Goal: Information Seeking & Learning: Check status

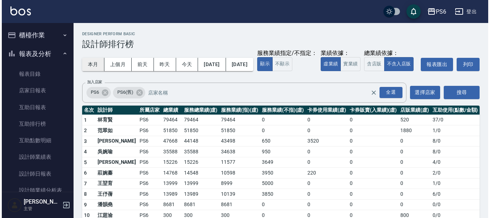
scroll to position [108, 0]
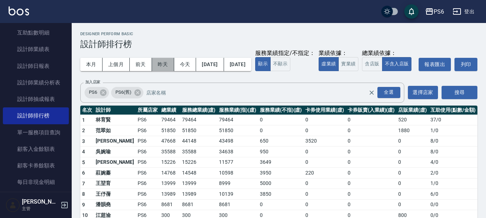
click at [159, 65] on button "昨天" at bounding box center [163, 64] width 22 height 13
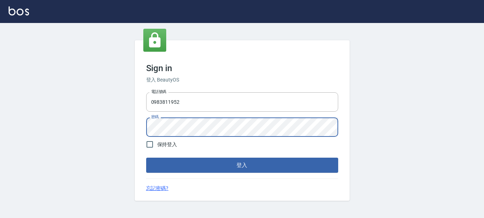
click at [146, 157] on button "登入" at bounding box center [242, 164] width 192 height 15
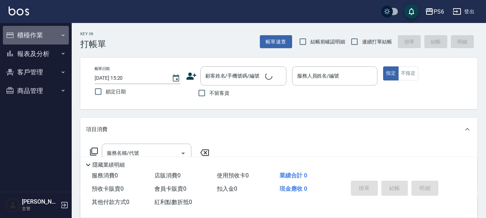
click at [47, 36] on button "櫃檯作業" at bounding box center [36, 35] width 66 height 19
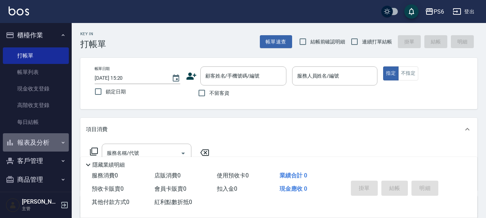
click at [49, 141] on button "報表及分析" at bounding box center [36, 142] width 66 height 19
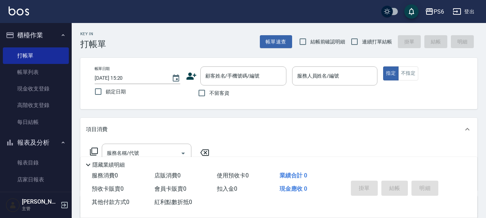
scroll to position [179, 0]
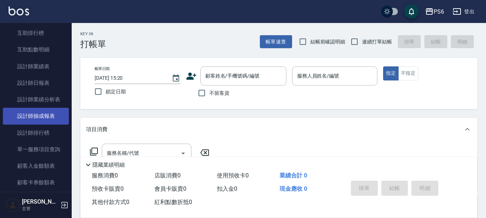
click at [52, 113] on link "設計師抽成報表" at bounding box center [36, 116] width 66 height 16
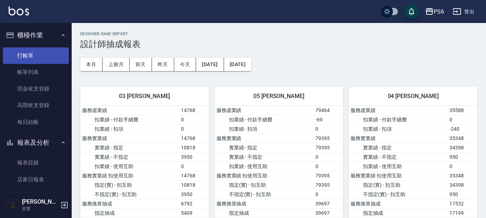
click at [43, 62] on link "打帳單" at bounding box center [36, 55] width 66 height 16
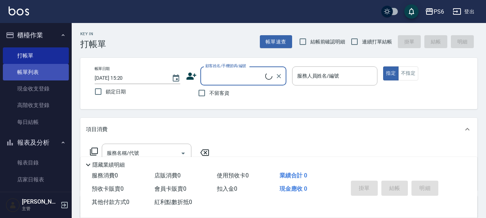
click at [44, 67] on link "帳單列表" at bounding box center [36, 72] width 66 height 16
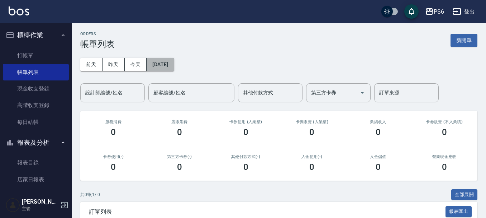
click at [164, 64] on button "2025/09/15" at bounding box center [160, 64] width 27 height 13
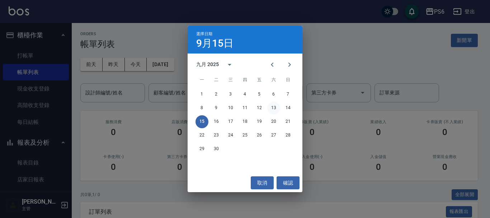
click at [272, 107] on button "13" at bounding box center [273, 107] width 13 height 13
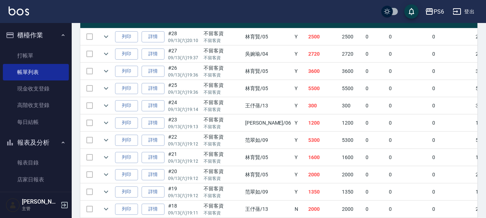
scroll to position [251, 0]
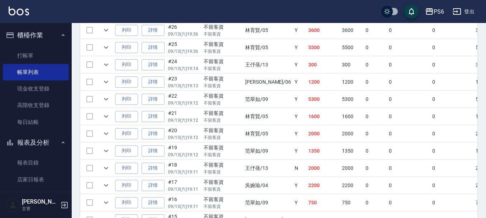
click at [164, 116] on td "詳情" at bounding box center [153, 116] width 27 height 17
click at [161, 116] on link "詳情" at bounding box center [153, 116] width 23 height 11
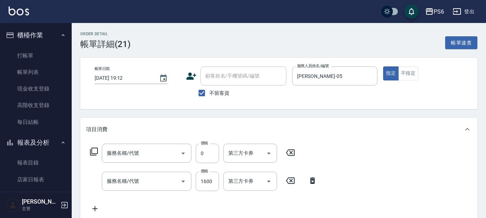
type input "2025/09/13 19:12"
checkbox input "true"
type input "林育賢-05"
type input "互助3點(3)"
type input "頭皮深層養護(102)"
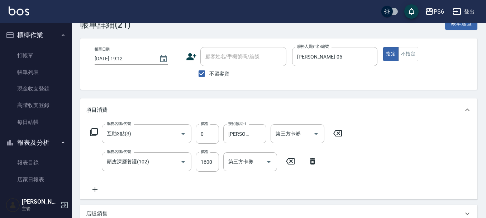
scroll to position [36, 0]
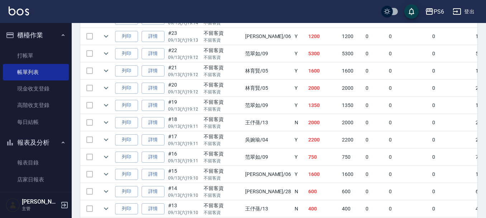
scroll to position [285, 0]
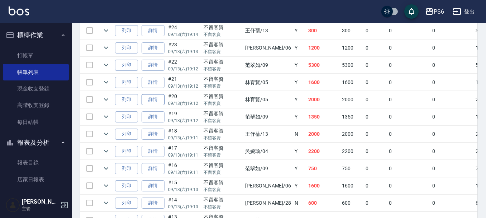
click at [161, 100] on link "詳情" at bounding box center [153, 99] width 23 height 11
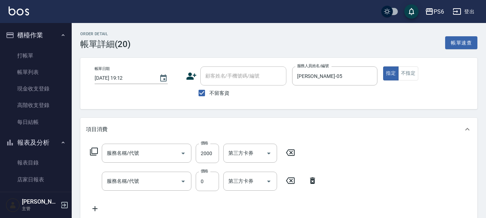
type input "2025/09/13 19:12"
checkbox input "true"
type input "林育賢-05"
type input "頭皮深層養護(102)"
type input "互助3點(3)"
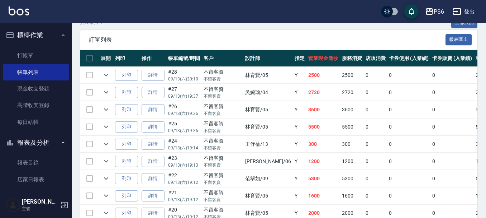
scroll to position [215, 0]
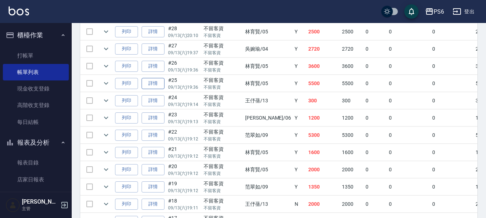
click at [154, 78] on link "詳情" at bounding box center [153, 83] width 23 height 11
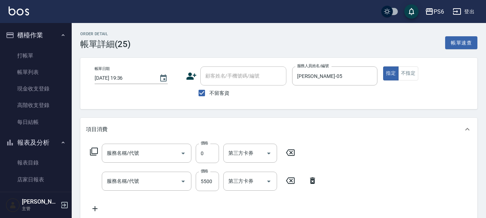
type input "2025/09/13 19:36"
checkbox input "true"
type input "林育賢-05"
type input "互助7點(7)"
type input "水漾染髮(502)"
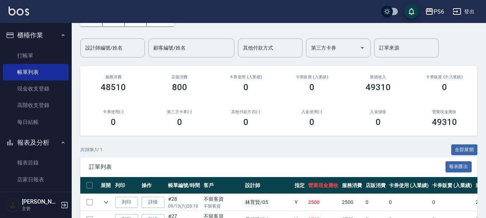
scroll to position [108, 0]
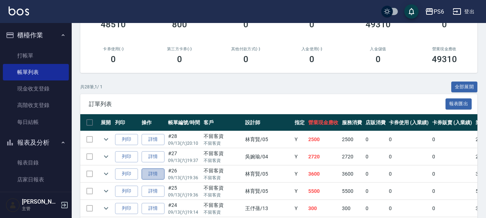
click at [153, 173] on link "詳情" at bounding box center [153, 173] width 23 height 11
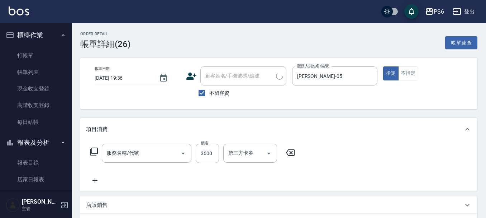
type input "2025/09/13 19:36"
checkbox input "true"
type input "林育賢-05"
type input "塑形燙(303)"
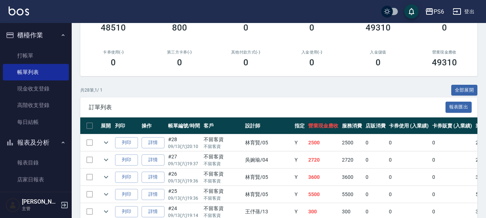
scroll to position [108, 0]
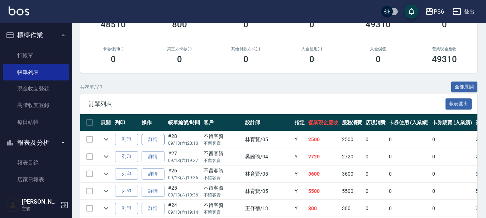
click at [156, 136] on link "詳情" at bounding box center [153, 139] width 23 height 11
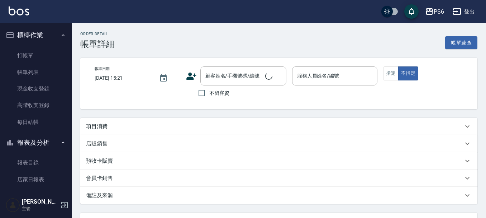
type input "2025/09/13 20:10"
checkbox input "true"
type input "林育賢-05"
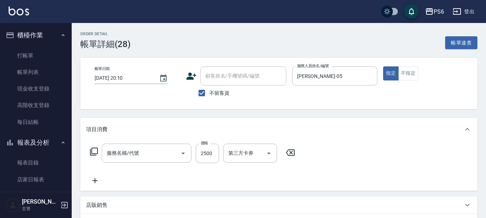
type input "塑形燙(303)"
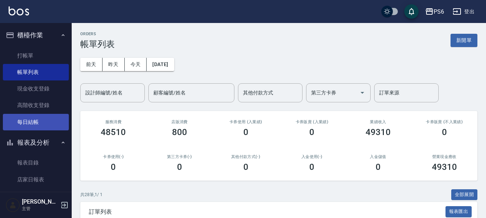
scroll to position [143, 0]
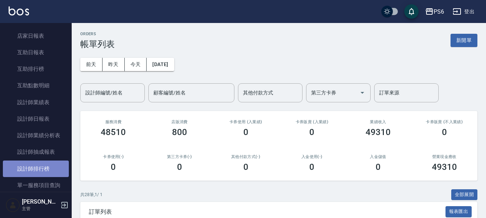
click at [48, 160] on link "設計師排行榜" at bounding box center [36, 168] width 66 height 16
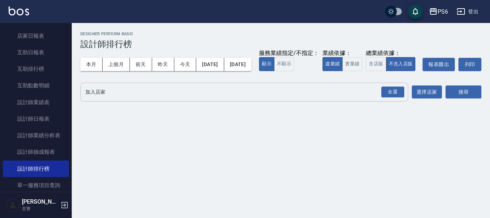
click at [159, 101] on div "全選 加入店家" at bounding box center [244, 91] width 328 height 19
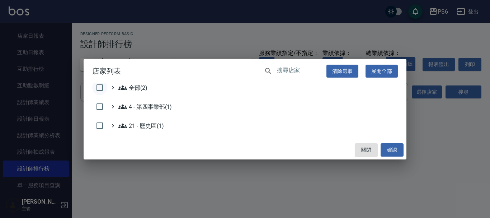
click at [101, 87] on input "checkbox" at bounding box center [99, 87] width 15 height 15
checkbox input "true"
click at [398, 145] on button "確認" at bounding box center [391, 149] width 23 height 13
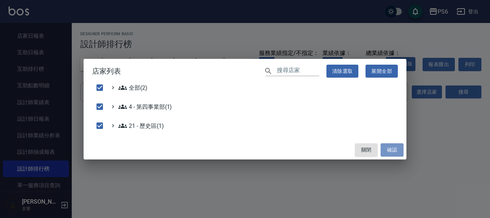
checkbox input "false"
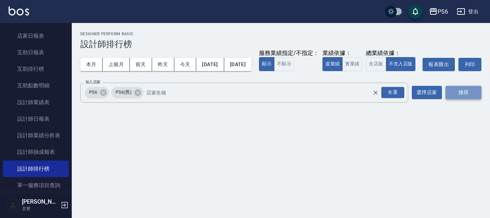
click at [458, 99] on button "搜尋" at bounding box center [463, 92] width 36 height 13
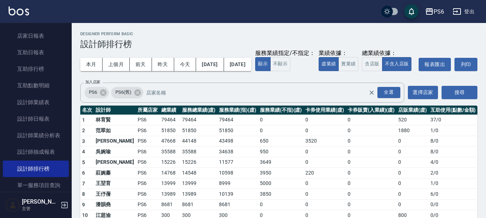
scroll to position [35, 0]
